Goal: Task Accomplishment & Management: Manage account settings

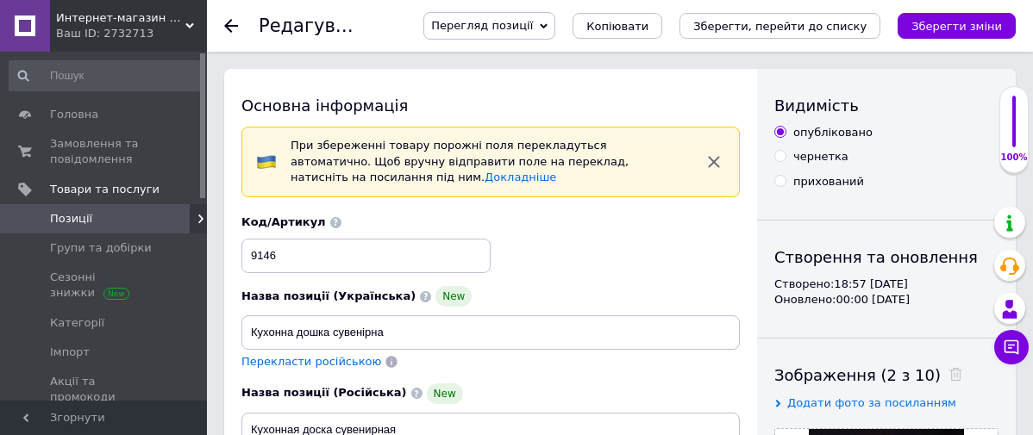
click at [97, 17] on span "Интернет-магазин "Иванкино мыло"" at bounding box center [120, 18] width 129 height 16
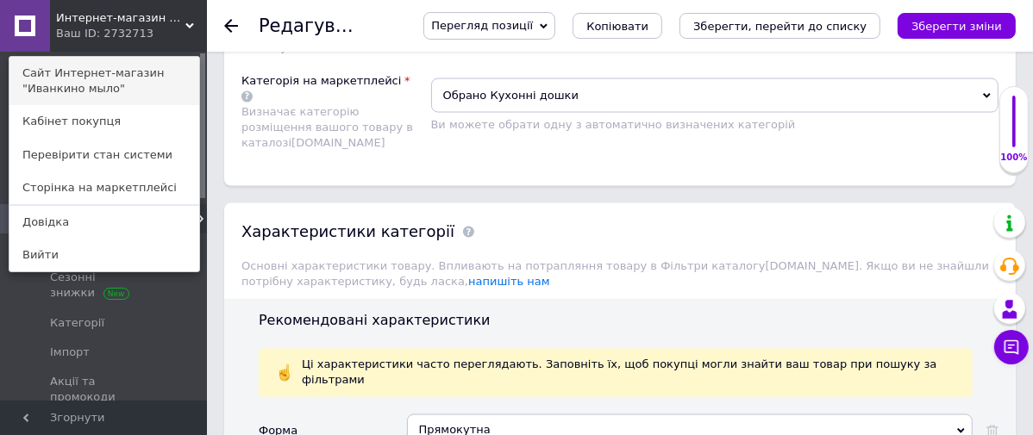
click at [88, 69] on link "Сайт Интернет-магазин "Иванкино мыло"" at bounding box center [104, 81] width 190 height 48
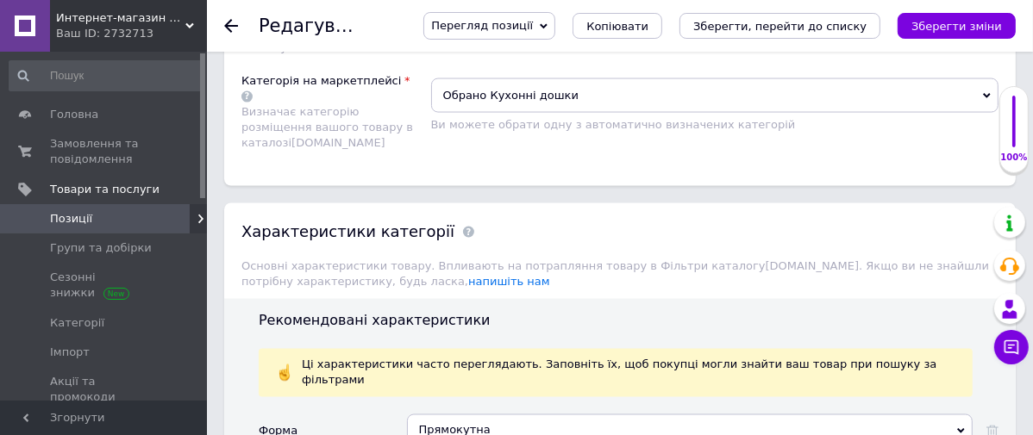
click at [111, 214] on span "Позиції" at bounding box center [105, 219] width 110 height 16
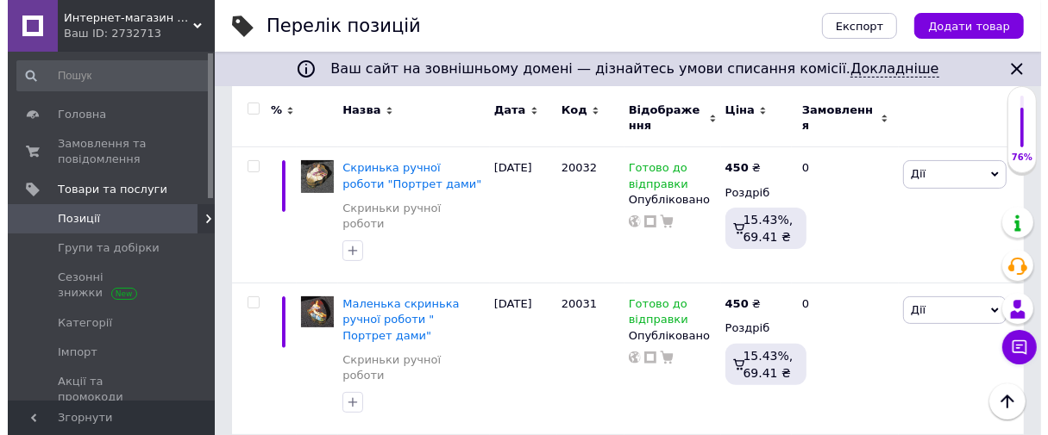
scroll to position [293, 0]
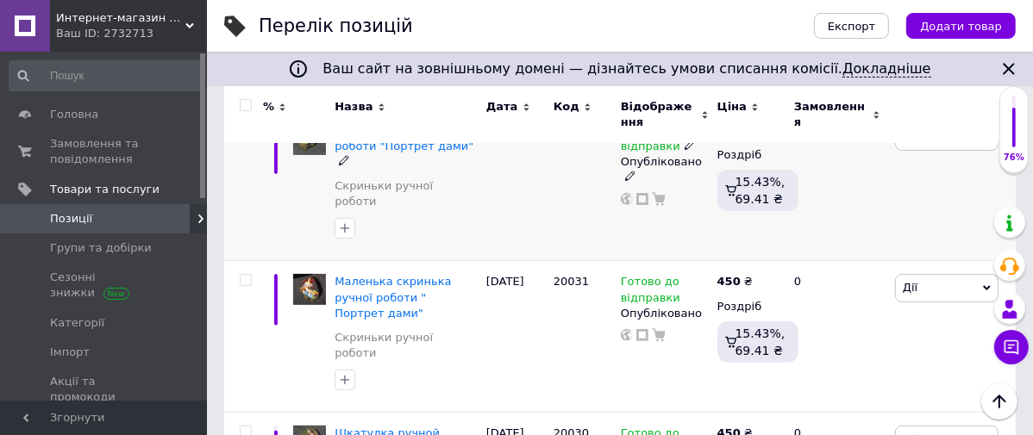
click at [959, 146] on span "Дії" at bounding box center [946, 136] width 103 height 28
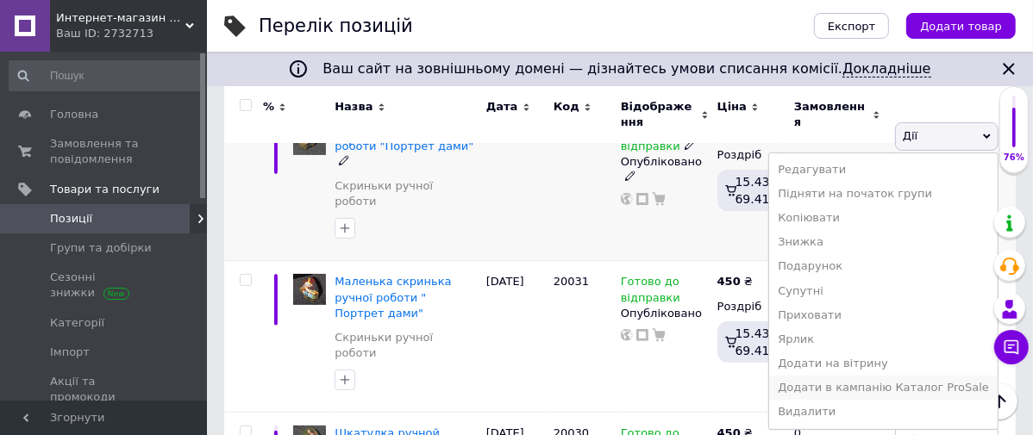
click at [831, 388] on li "Додати в кампанію Каталог ProSale" at bounding box center [883, 388] width 229 height 24
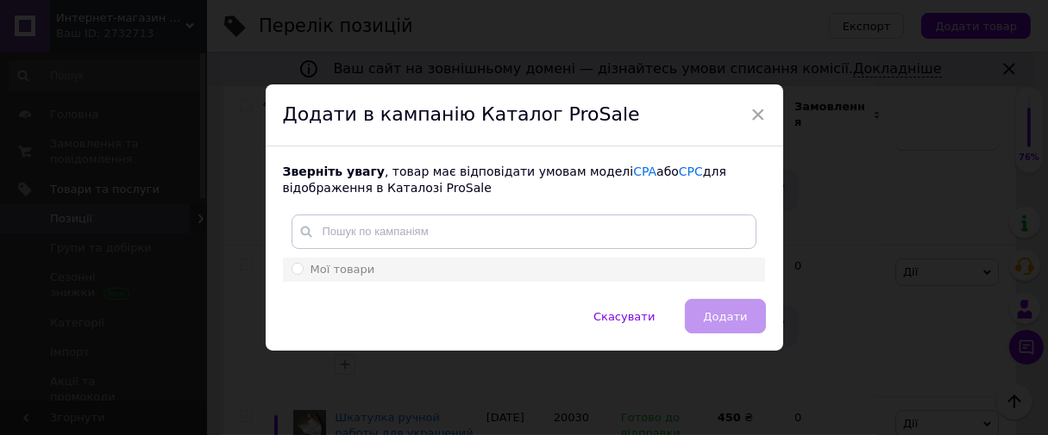
click at [513, 274] on div "Мої товари" at bounding box center [523, 270] width 465 height 16
radio input "true"
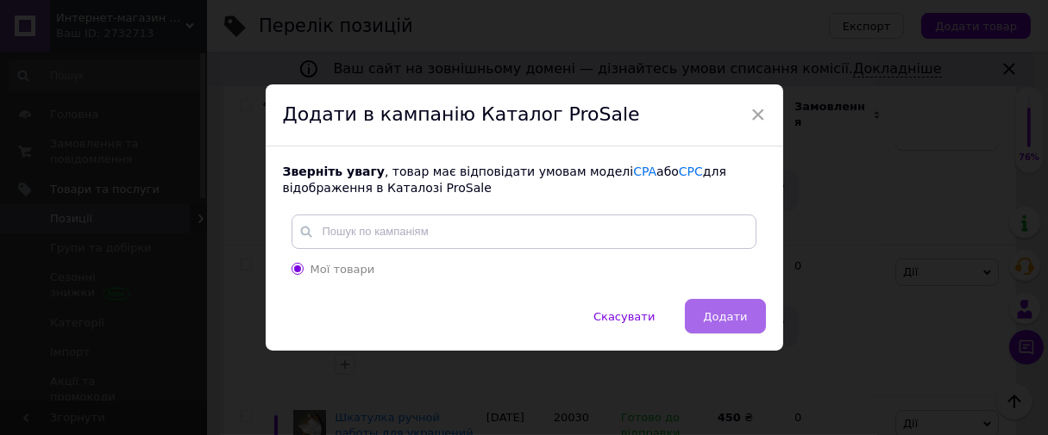
click at [711, 321] on span "Додати" at bounding box center [725, 316] width 44 height 13
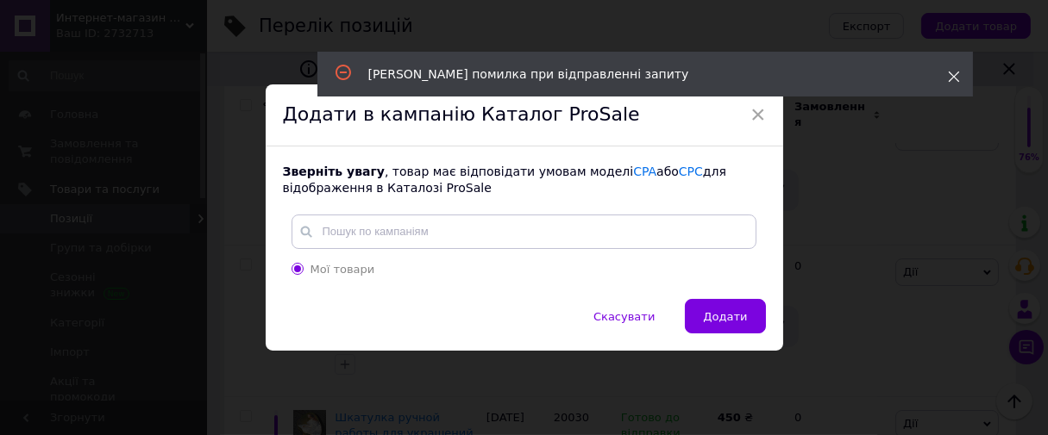
click at [949, 77] on icon at bounding box center [954, 77] width 12 height 12
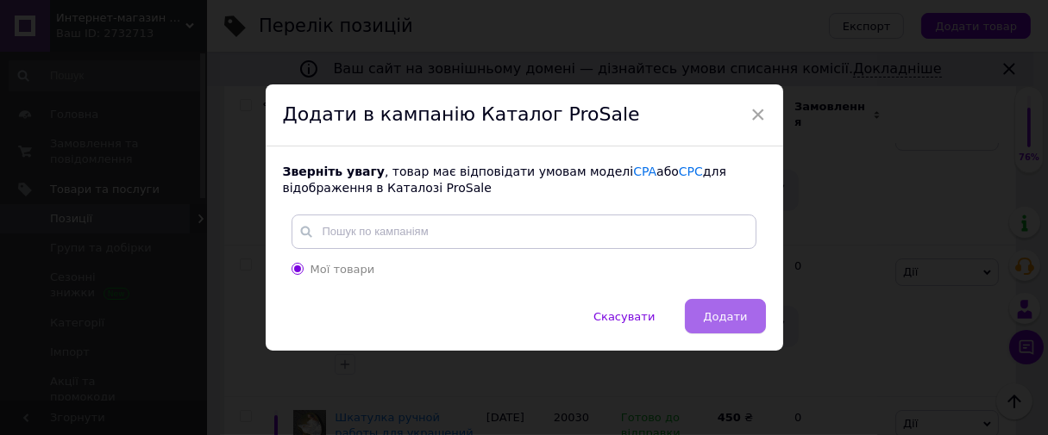
click at [723, 308] on button "Додати" at bounding box center [725, 316] width 80 height 34
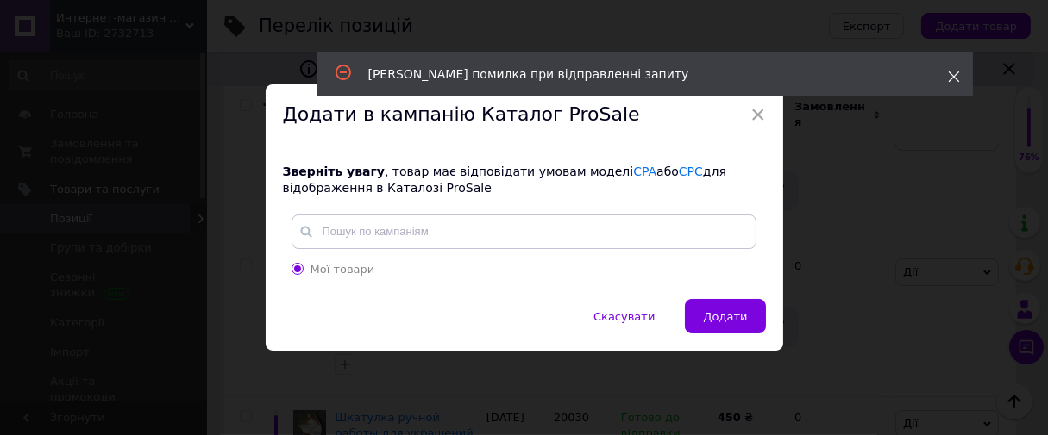
click at [948, 75] on icon at bounding box center [954, 77] width 12 height 12
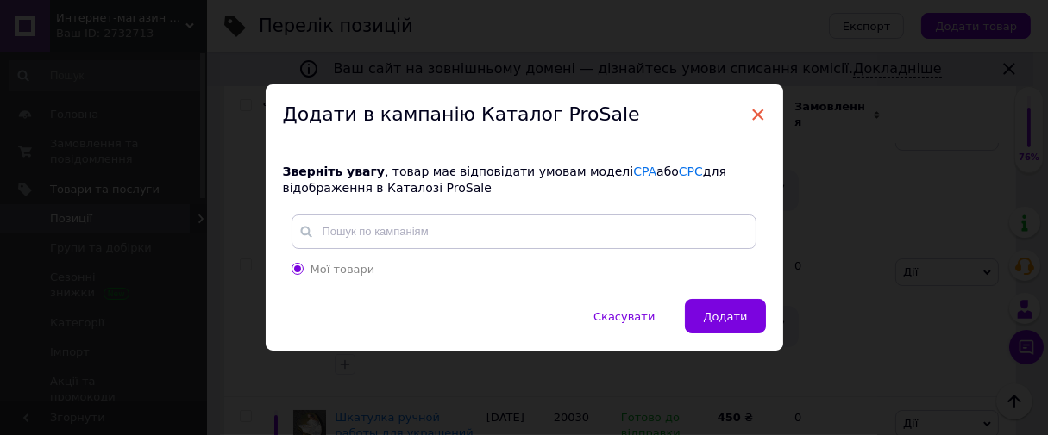
click at [756, 116] on span "×" at bounding box center [758, 114] width 16 height 29
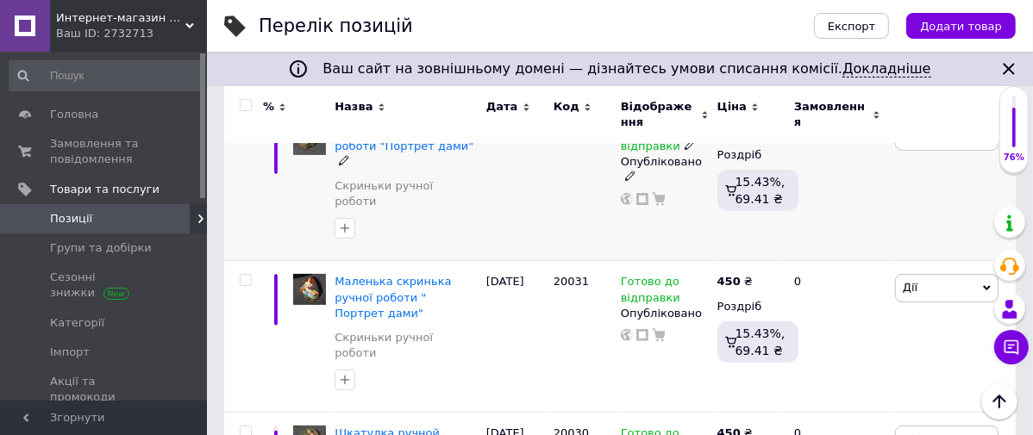
click at [922, 147] on span "Дії" at bounding box center [946, 136] width 103 height 28
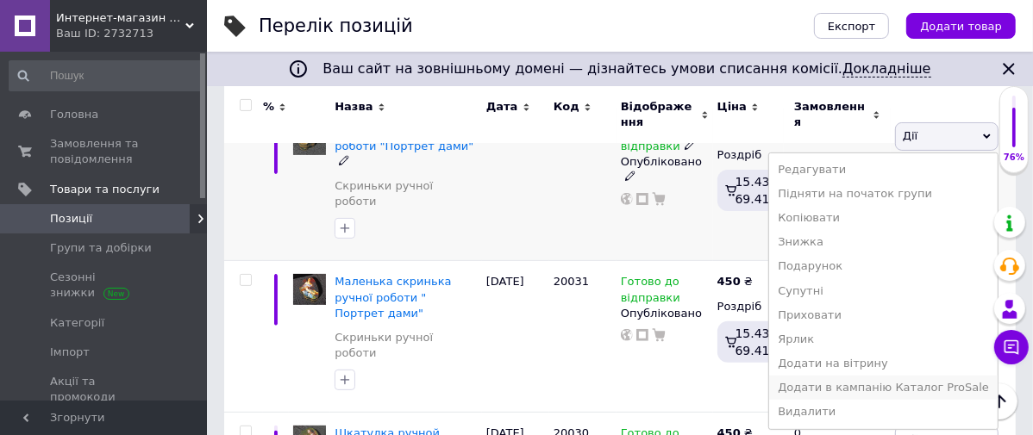
click at [869, 386] on li "Додати в кампанію Каталог ProSale" at bounding box center [883, 388] width 229 height 24
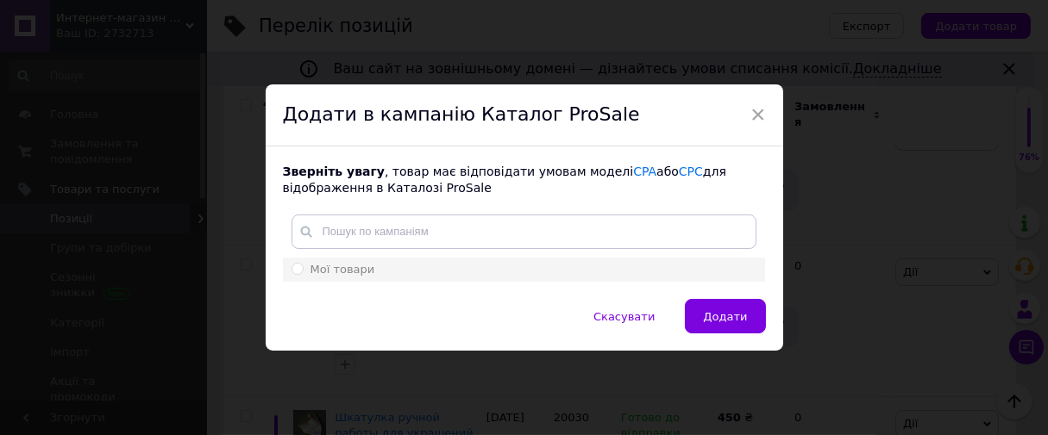
click at [408, 273] on div "Мої товари" at bounding box center [523, 270] width 465 height 16
radio input "true"
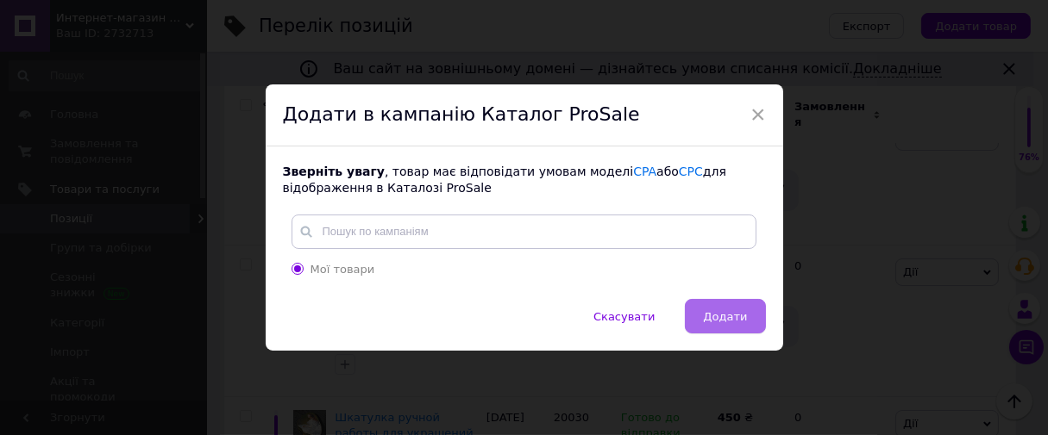
click at [716, 312] on span "Додати" at bounding box center [725, 316] width 44 height 13
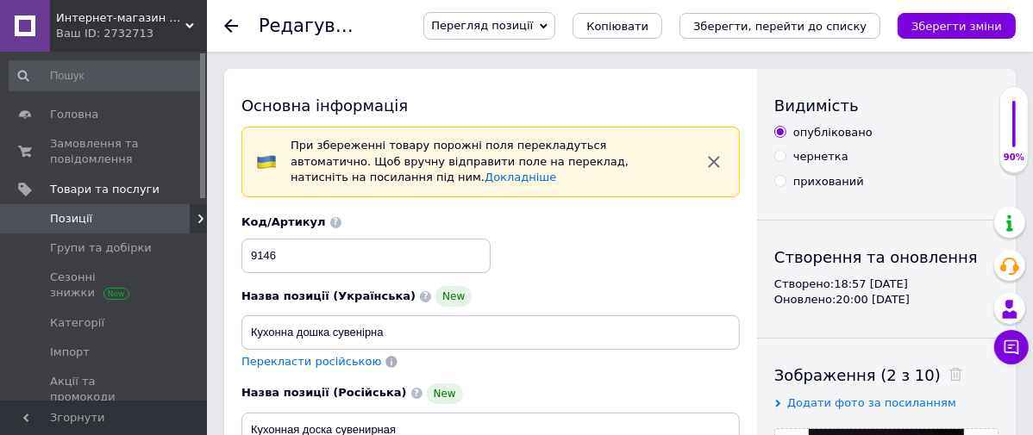
click at [163, 212] on span at bounding box center [183, 219] width 47 height 16
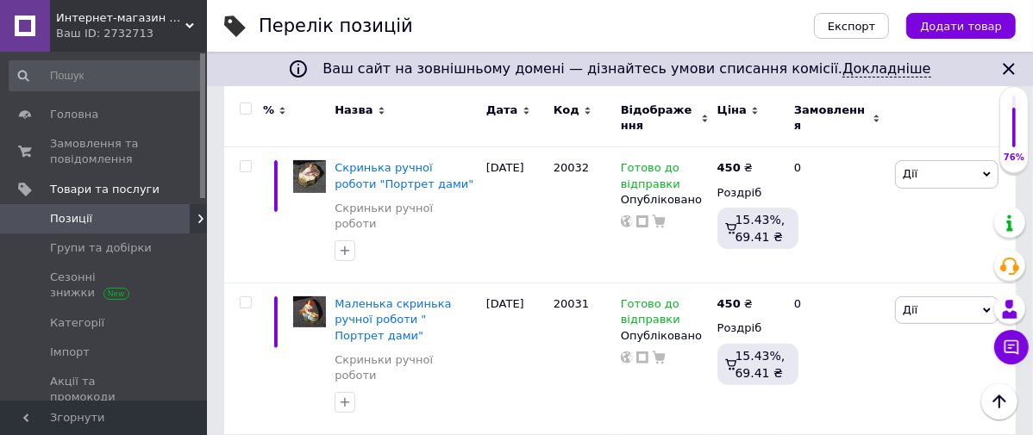
scroll to position [293, 0]
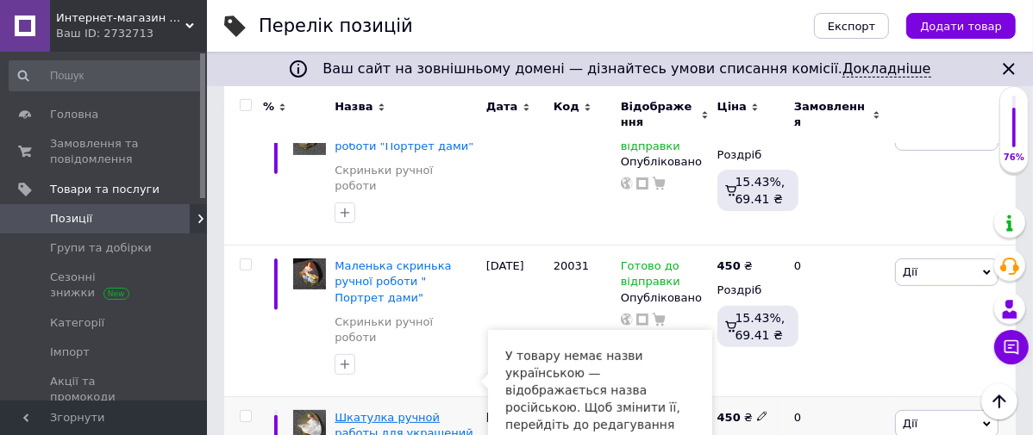
click at [439, 411] on span "Шкатулка ручной работы для украшений" at bounding box center [404, 425] width 138 height 28
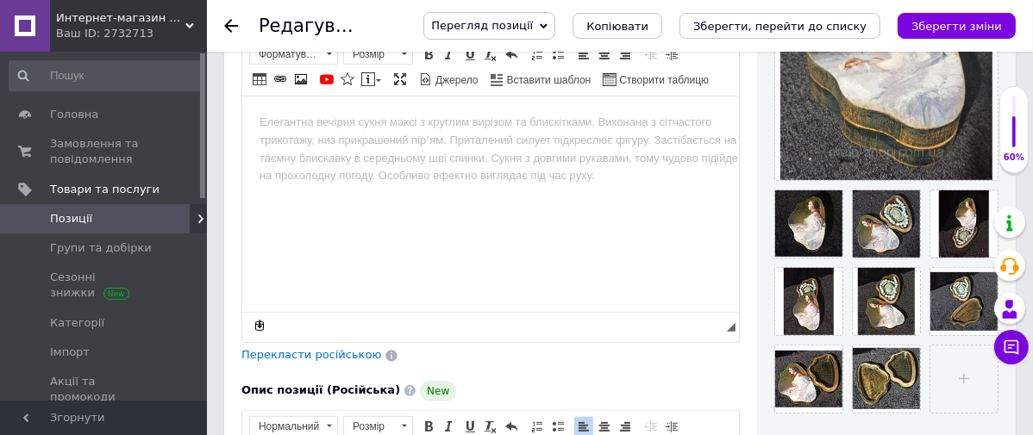
scroll to position [75, 0]
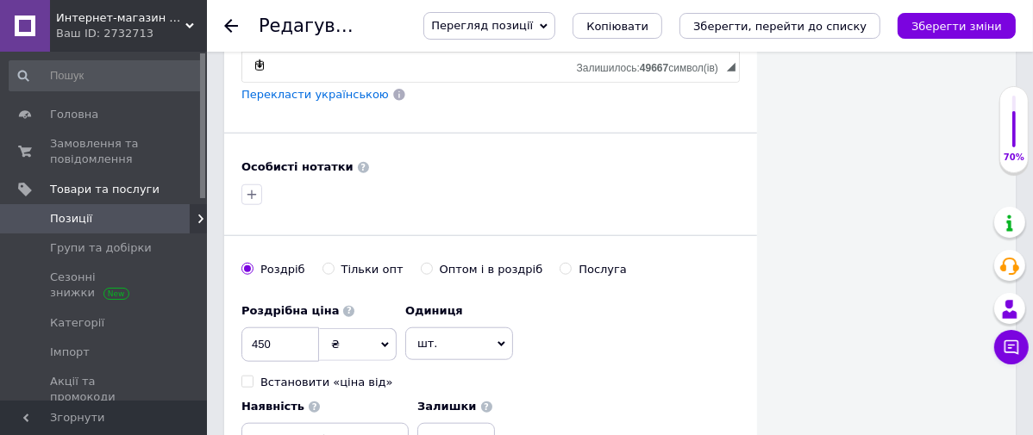
scroll to position [1123, 0]
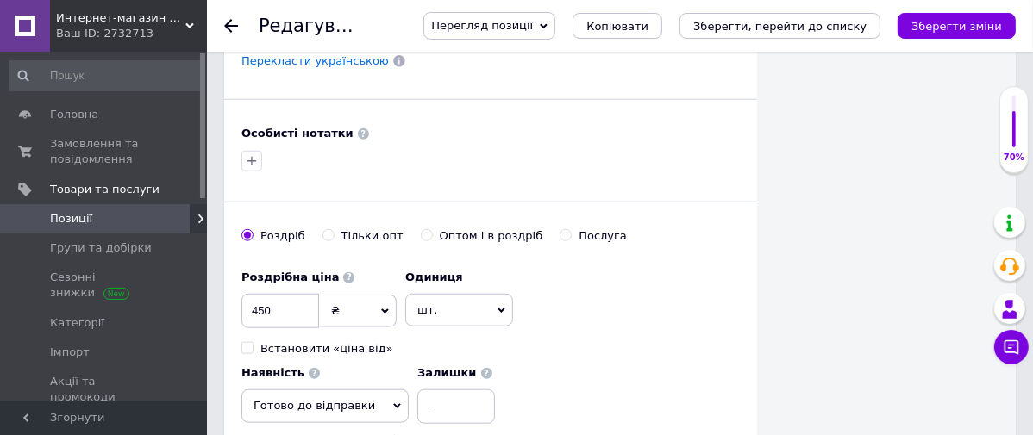
type input "кроп"
checkbox input "true"
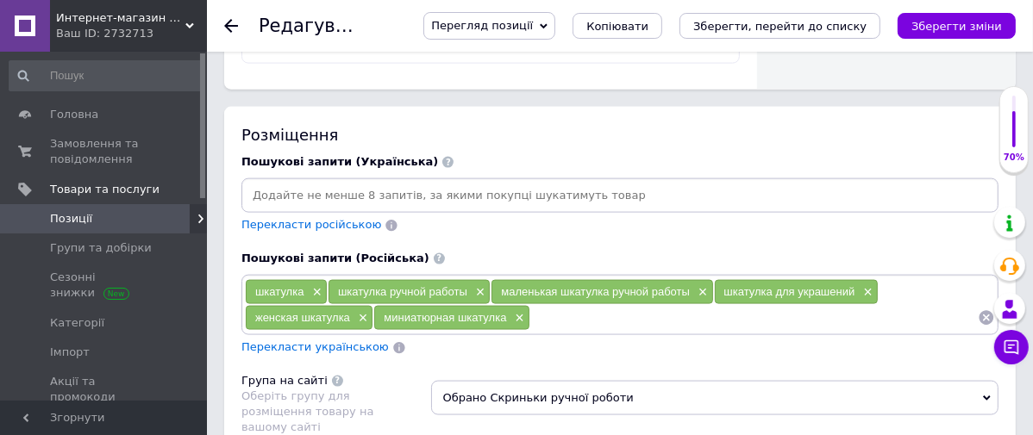
scroll to position [1676, 0]
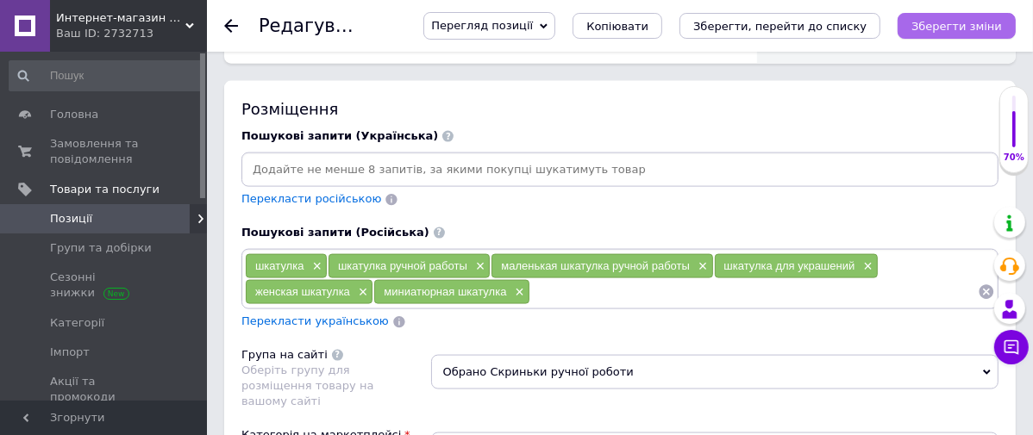
click at [980, 28] on icon "Зберегти зміни" at bounding box center [956, 26] width 91 height 13
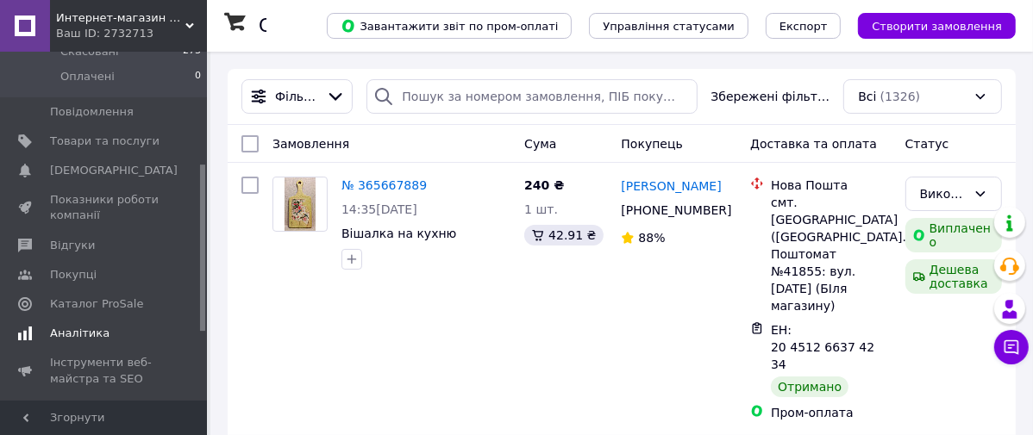
scroll to position [235, 0]
drag, startPoint x: 204, startPoint y: 213, endPoint x: 195, endPoint y: 324, distance: 111.6
click at [195, 324] on div "Головна Замовлення та повідомлення Замовлення 0 Нові 0 Прийняті 0 Виконані 1053…" at bounding box center [103, 226] width 207 height 349
click at [165, 329] on span at bounding box center [183, 337] width 47 height 16
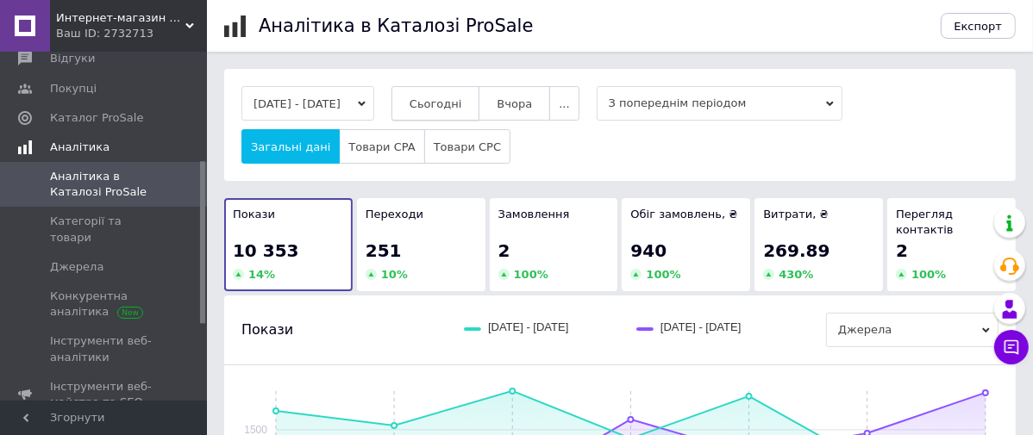
click at [479, 112] on button "Сьогодні" at bounding box center [436, 103] width 89 height 34
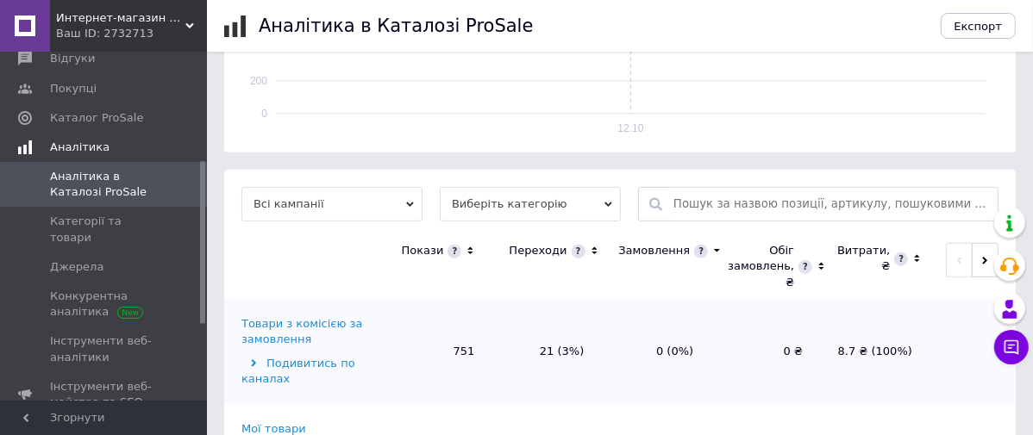
scroll to position [549, 0]
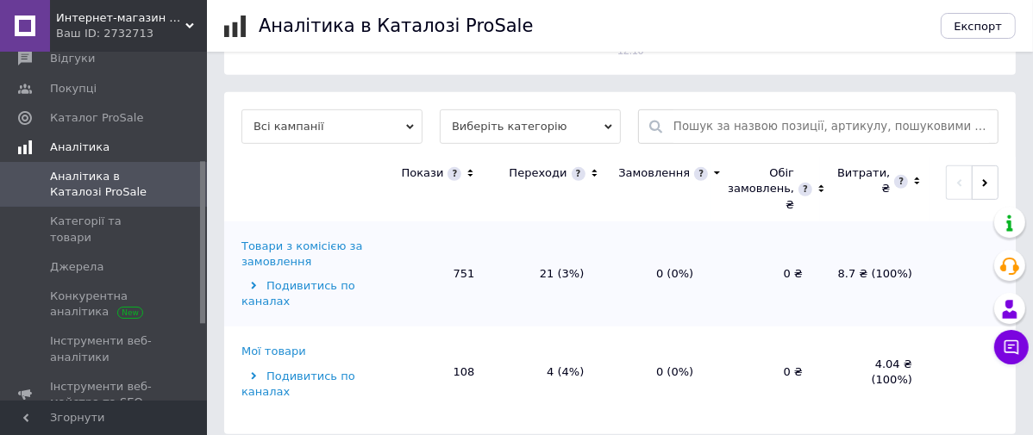
click at [317, 239] on div "Товари з комісією за замовлення" at bounding box center [309, 254] width 137 height 31
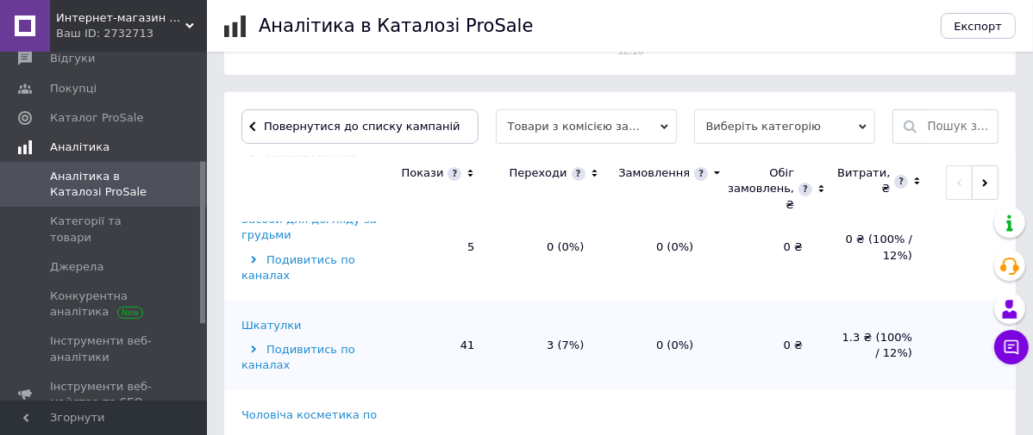
scroll to position [387, 0]
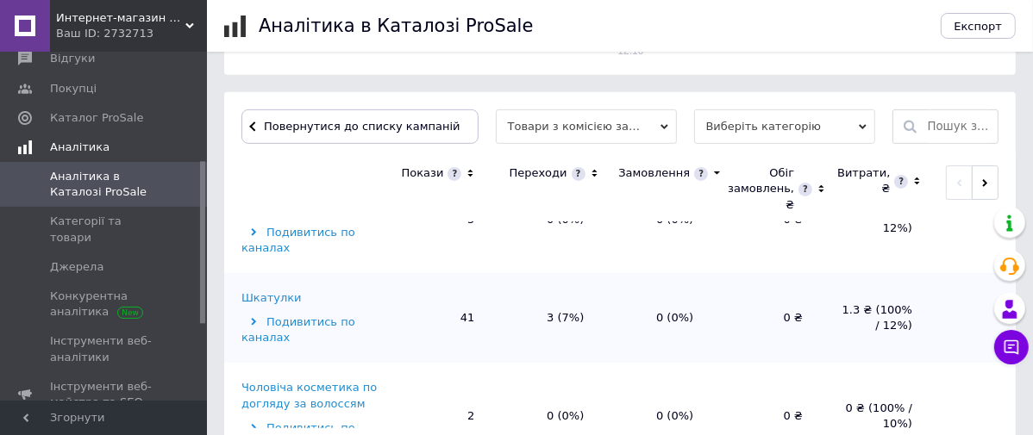
click at [255, 291] on div "Шкатулки" at bounding box center [271, 299] width 60 height 16
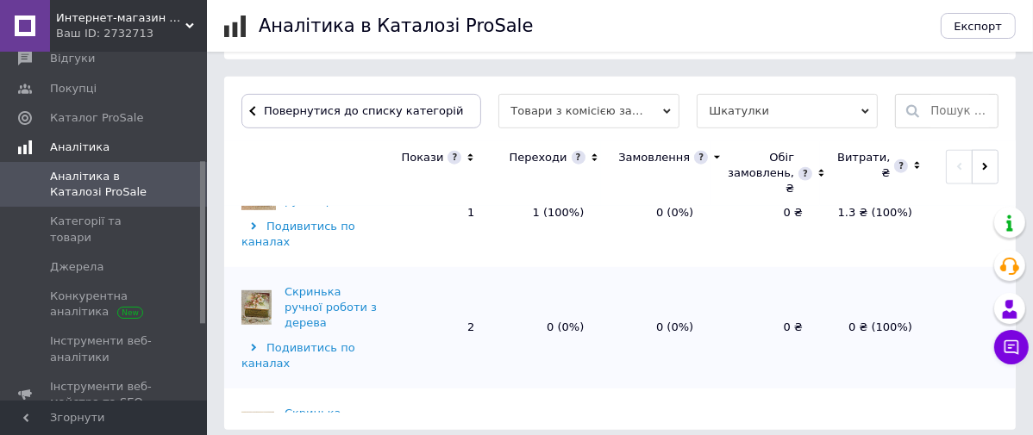
scroll to position [1805, 0]
